Goal: Transaction & Acquisition: Obtain resource

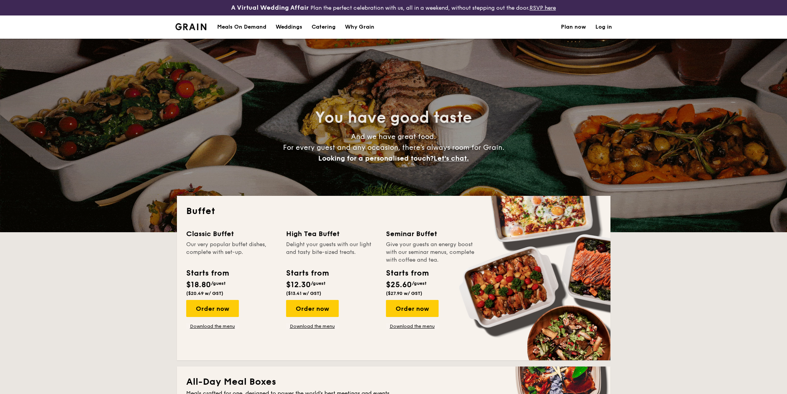
select select
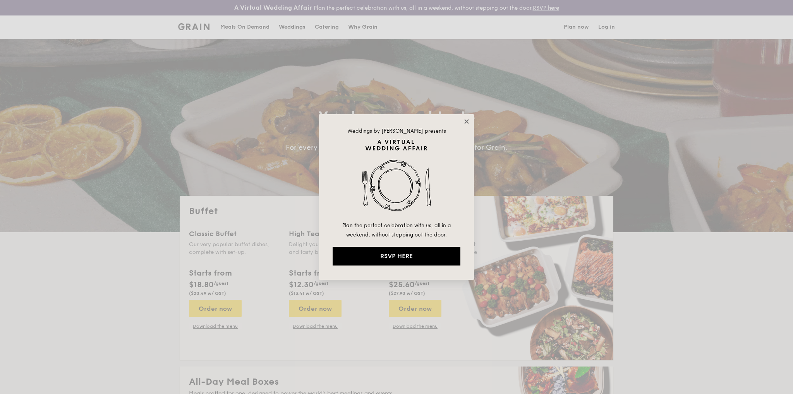
click at [467, 122] on icon at bounding box center [466, 121] width 4 height 4
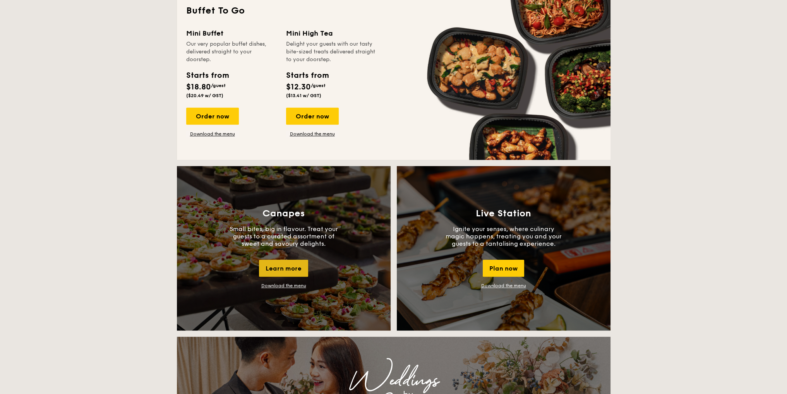
scroll to position [658, 0]
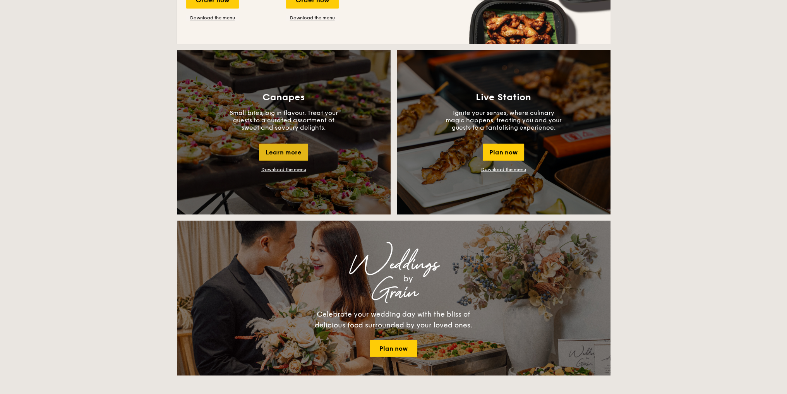
click at [302, 146] on div "Learn more" at bounding box center [283, 152] width 49 height 17
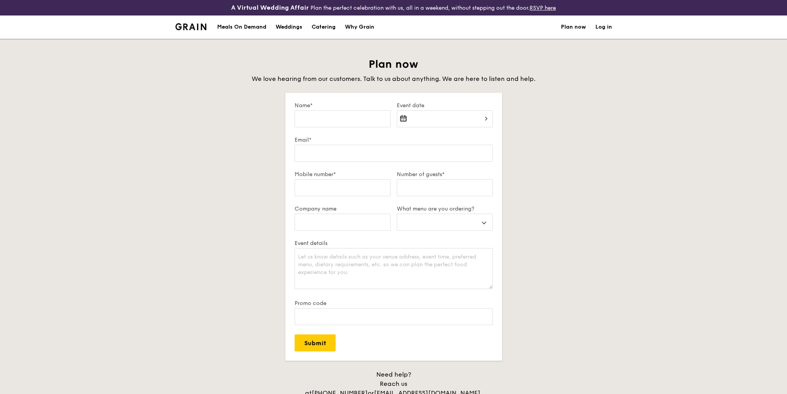
select select
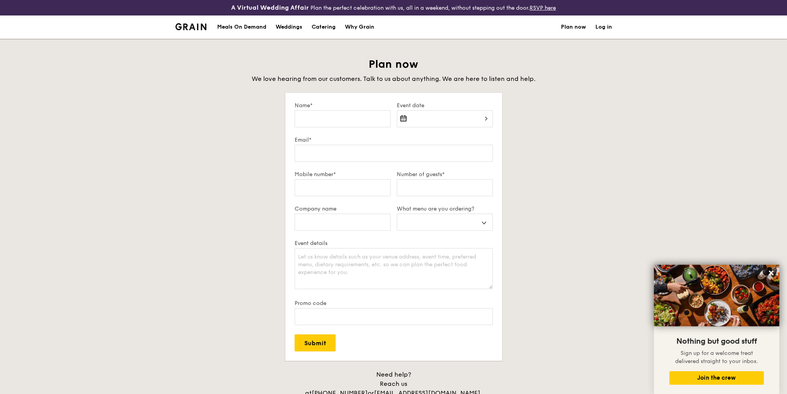
click at [336, 24] on div "Catering" at bounding box center [324, 26] width 24 height 23
select select
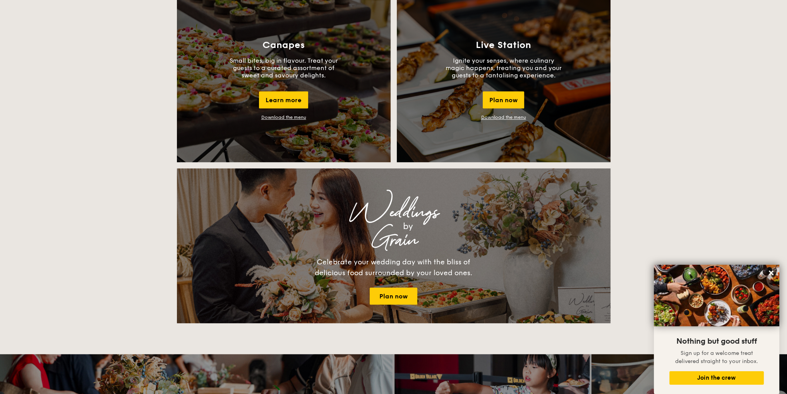
scroll to position [620, 0]
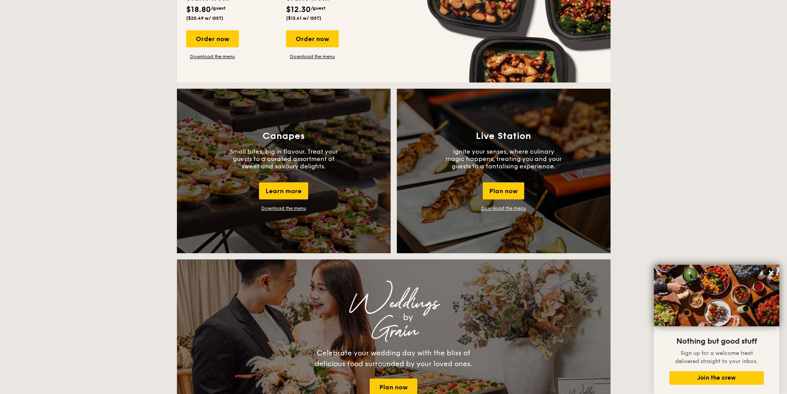
click at [490, 206] on link "Download the menu" at bounding box center [503, 208] width 45 height 5
click at [299, 206] on link "Download the menu" at bounding box center [283, 208] width 45 height 5
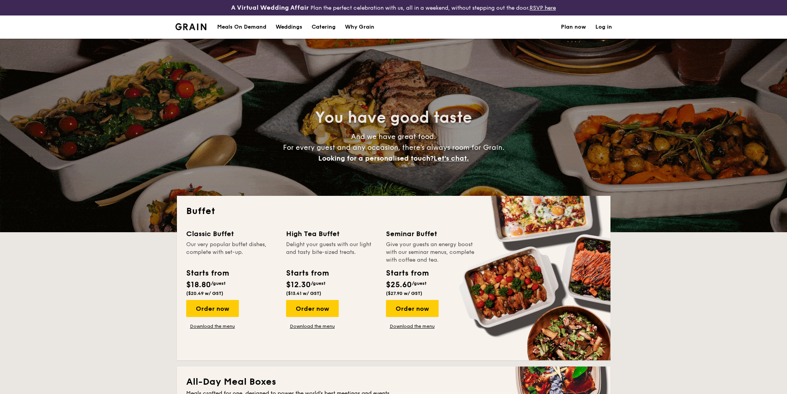
select select
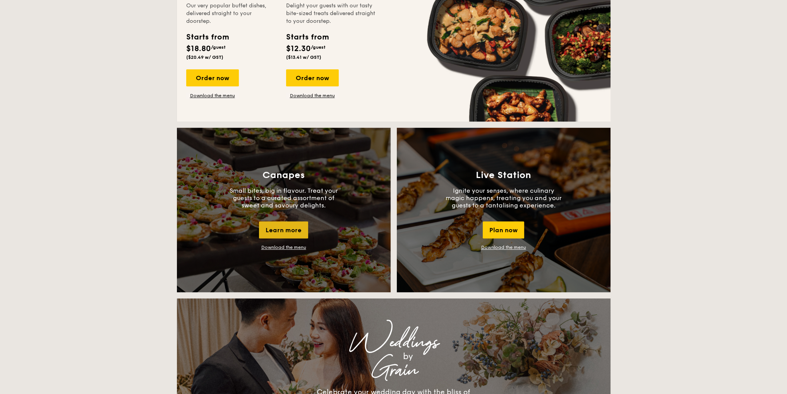
scroll to position [581, 0]
click at [304, 244] on link "Download the menu" at bounding box center [283, 246] width 45 height 5
